Goal: Task Accomplishment & Management: Use online tool/utility

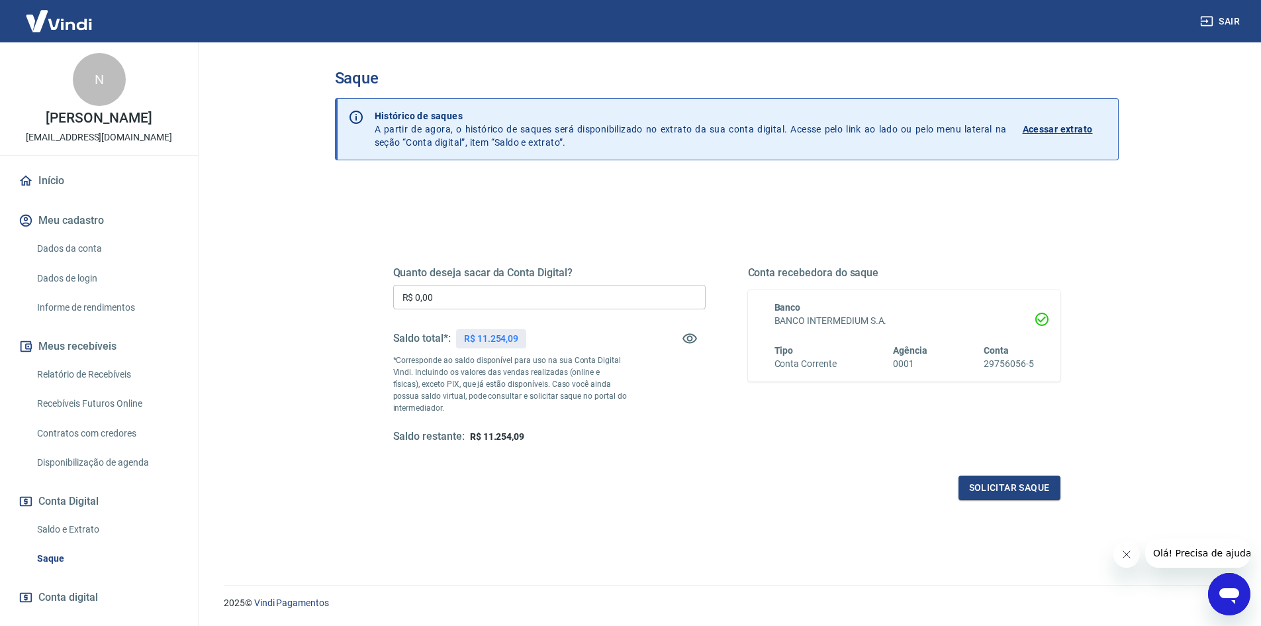
click at [548, 301] on input "R$ 0,00" at bounding box center [549, 297] width 313 height 24
type input "R$ 11.254,09"
click at [1014, 492] on button "Solicitar saque" at bounding box center [1010, 487] width 102 height 24
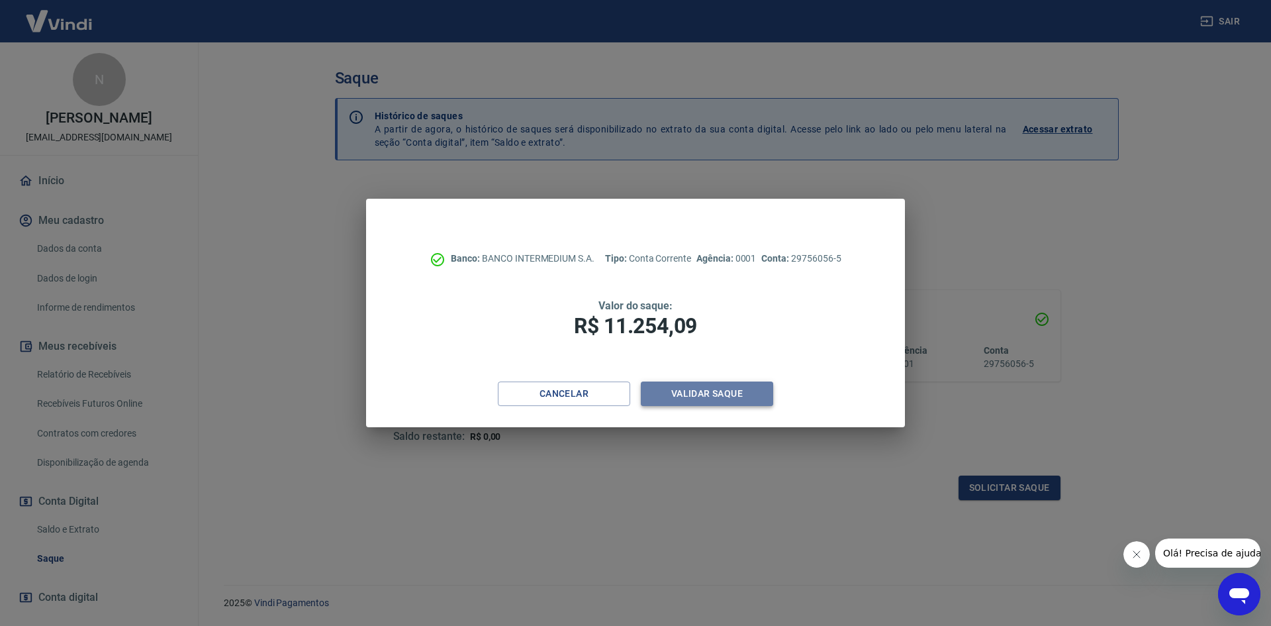
click at [734, 392] on button "Validar saque" at bounding box center [707, 393] width 132 height 24
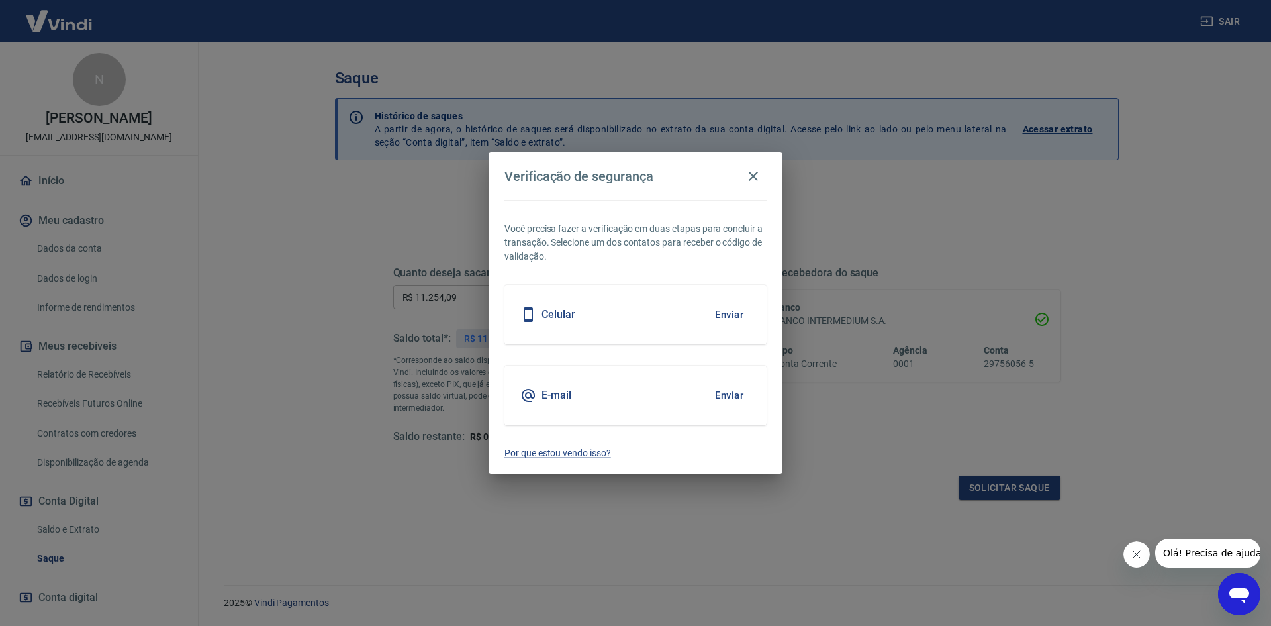
click at [732, 388] on button "Enviar" at bounding box center [729, 395] width 43 height 28
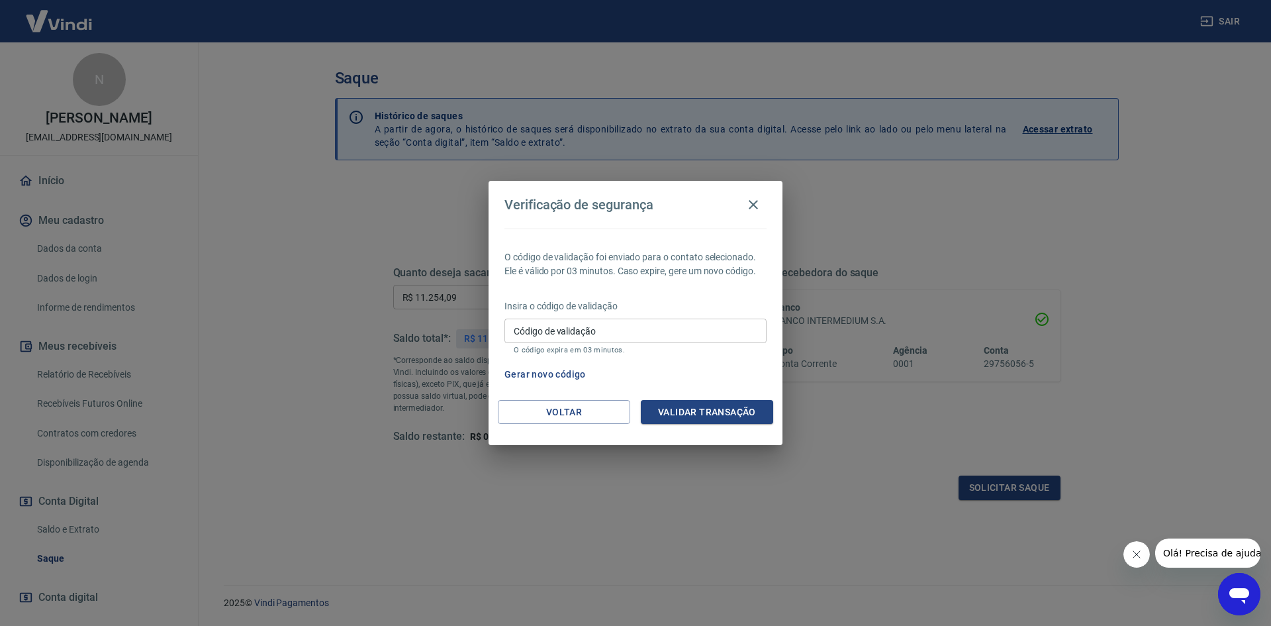
click at [679, 327] on input "Código de validação" at bounding box center [636, 330] width 262 height 24
paste input "282582"
type input "282582"
click at [724, 412] on button "Validar transação" at bounding box center [707, 412] width 132 height 24
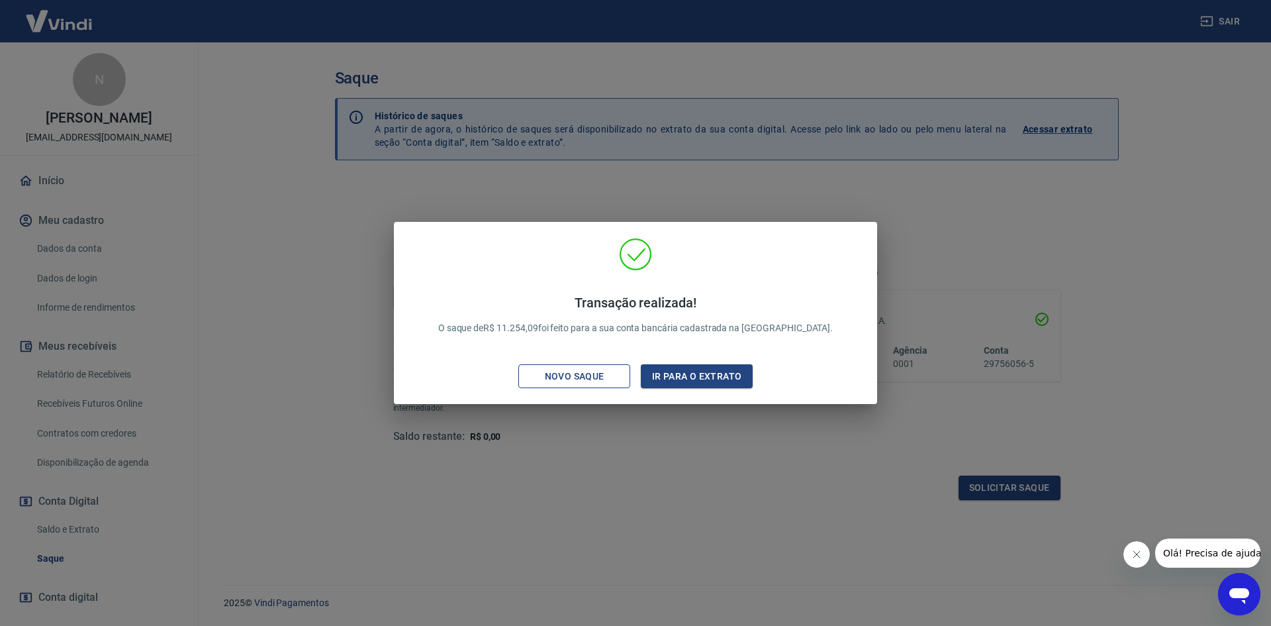
click at [597, 368] on div "Novo saque" at bounding box center [574, 376] width 91 height 17
